Goal: Obtain resource: Obtain resource

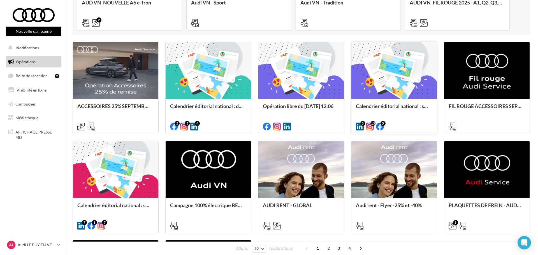
scroll to position [140, 0]
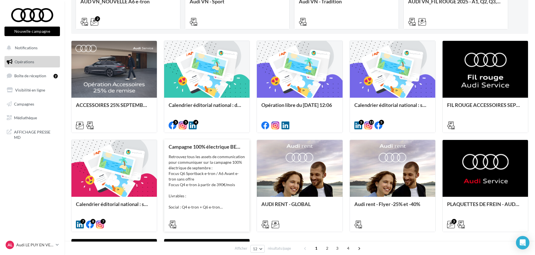
click at [240, 206] on div "Retrouvez tous les assets de communication pour communiquer sur la campagne 100…" at bounding box center [207, 182] width 77 height 56
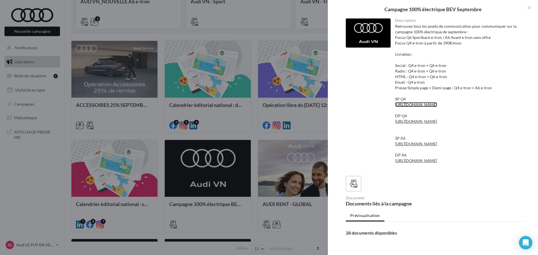
click at [425, 107] on link "[URL][DOMAIN_NAME]" at bounding box center [416, 104] width 42 height 5
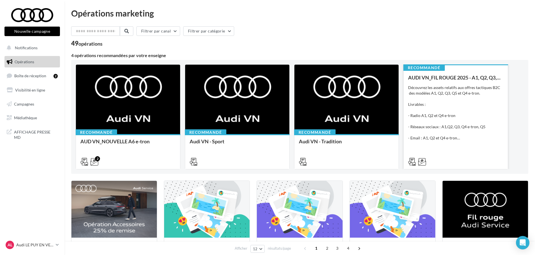
click at [472, 135] on div "Découvrez les assets relatifs aux offres tactiques B2C des modèles A1, Q2, Q3, …" at bounding box center [455, 113] width 95 height 56
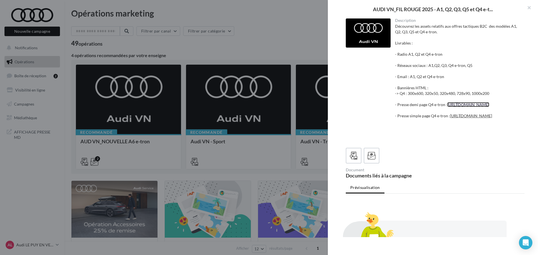
click at [447, 107] on link "[URL][DOMAIN_NAME]" at bounding box center [468, 104] width 42 height 5
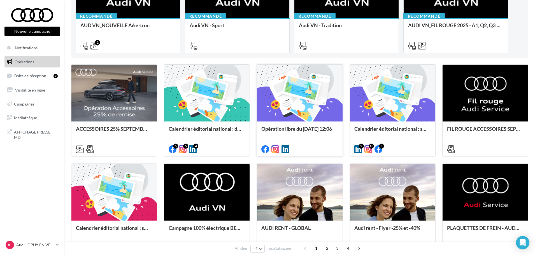
scroll to position [112, 0]
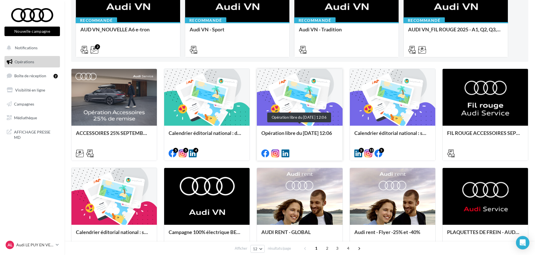
click at [312, 134] on div "Opération libre du [DATE] 12:06" at bounding box center [300, 135] width 77 height 11
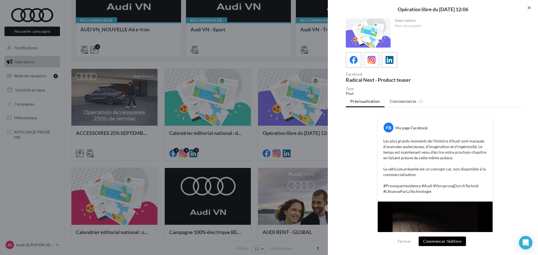
click at [527, 8] on button "button" at bounding box center [527, 8] width 22 height 17
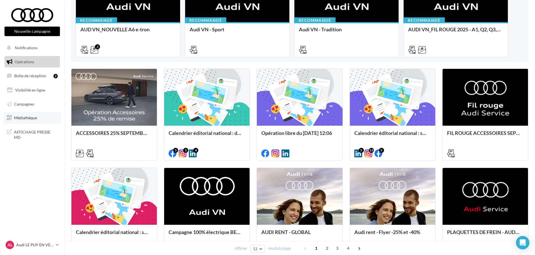
click at [33, 120] on span "Médiathèque" at bounding box center [25, 117] width 23 height 5
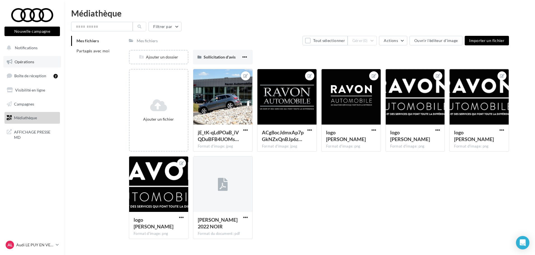
click at [34, 59] on link "Opérations" at bounding box center [32, 62] width 58 height 12
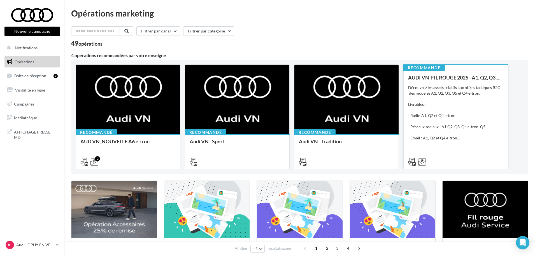
click at [450, 133] on div "Découvrez les assets relatifs aux offres tactiques B2C des modèles A1, Q2, Q3, …" at bounding box center [455, 113] width 95 height 56
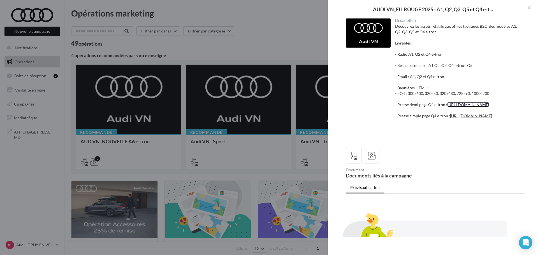
click at [447, 107] on link "[URL][DOMAIN_NAME]" at bounding box center [468, 104] width 42 height 5
